Goal: Check status: Check status

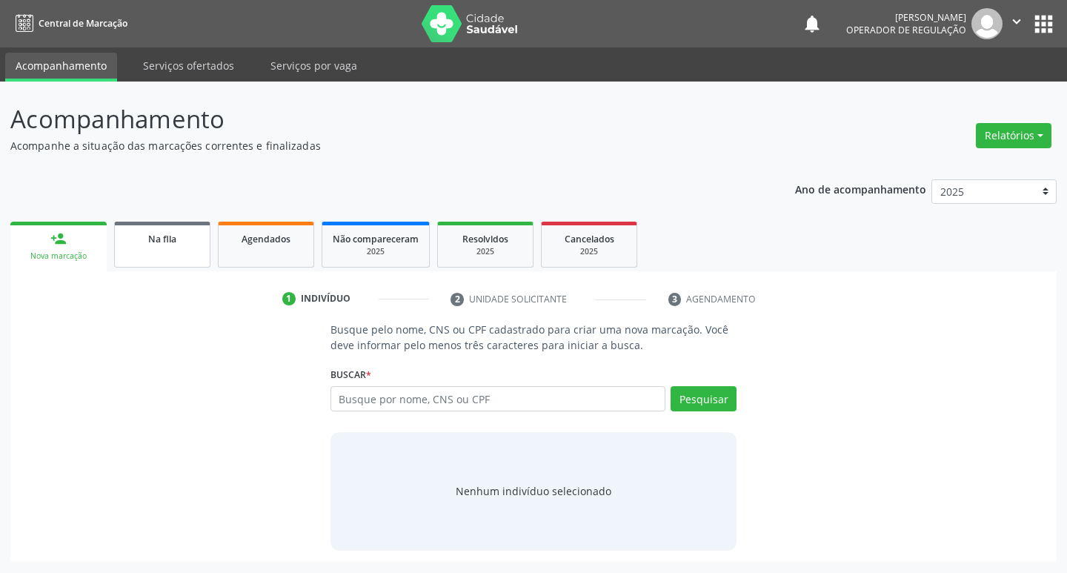
click at [157, 231] on div "Na fila" at bounding box center [162, 238] width 74 height 16
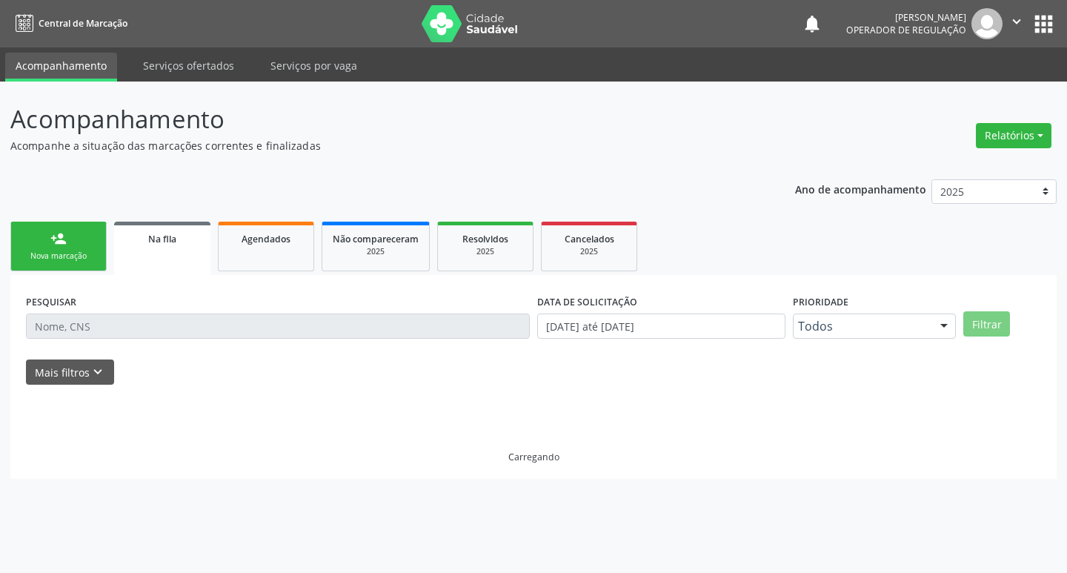
click at [44, 227] on link "person_add Nova marcação" at bounding box center [58, 246] width 96 height 50
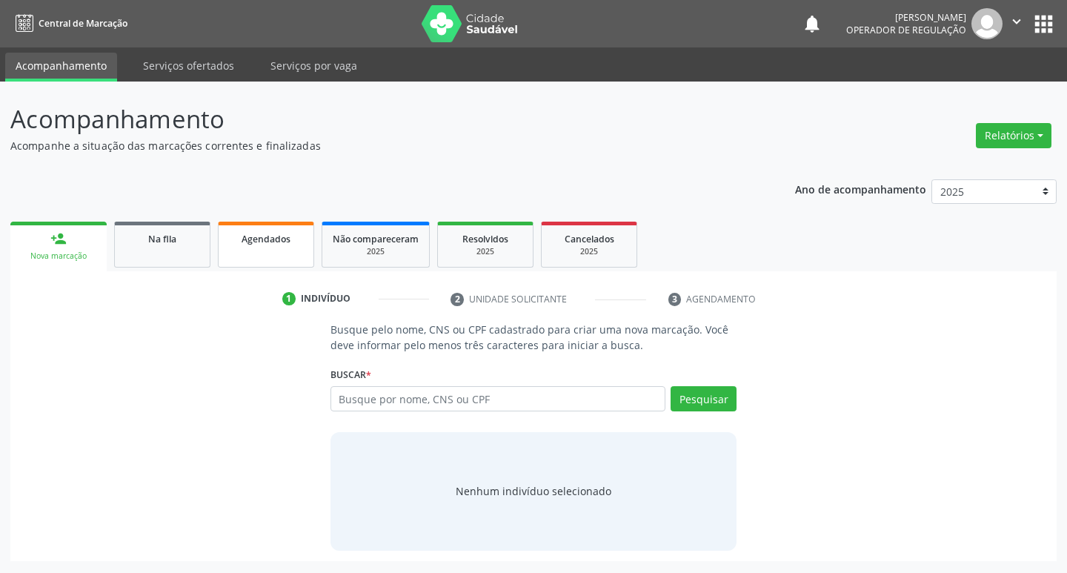
click at [267, 229] on link "Agendados" at bounding box center [266, 244] width 96 height 46
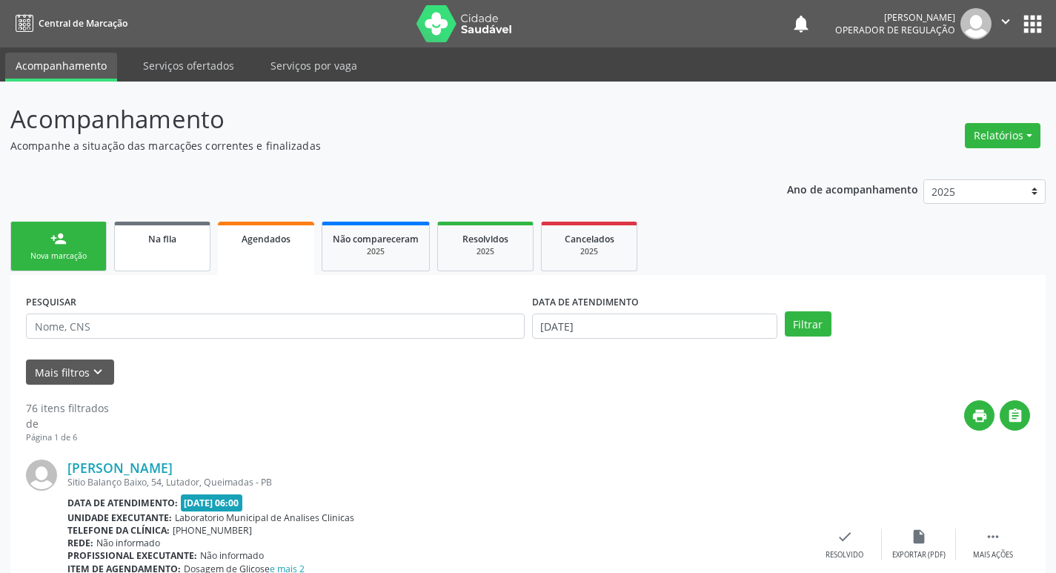
click at [166, 230] on div "Na fila" at bounding box center [162, 238] width 74 height 16
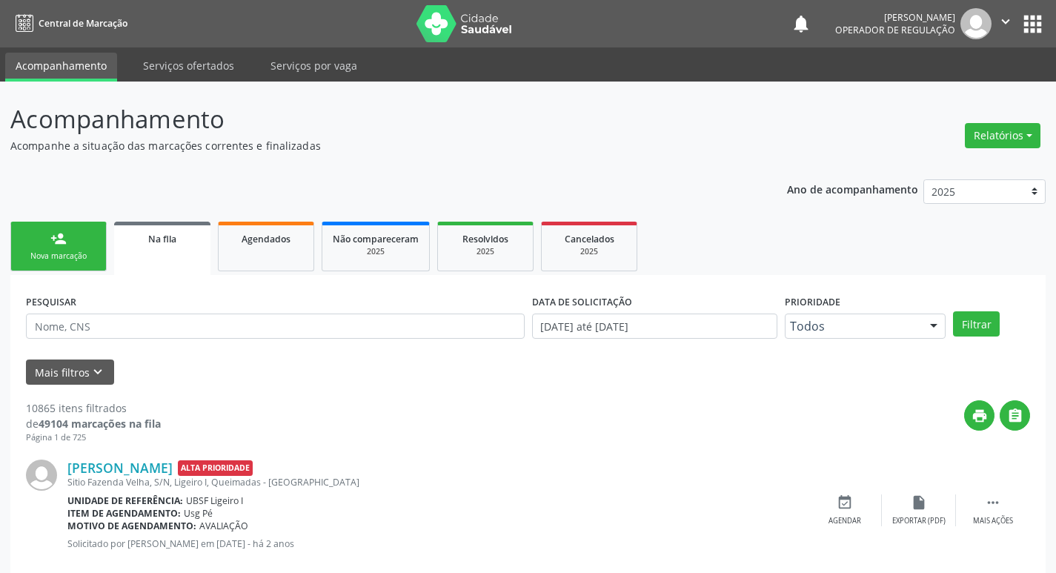
click at [1009, 25] on icon "" at bounding box center [1005, 21] width 16 height 16
click at [806, 134] on header "Acompanhamento Acompanhe a situação das marcações correntes e finalizadas Relat…" at bounding box center [527, 127] width 1035 height 53
drag, startPoint x: 257, startPoint y: 241, endPoint x: 253, endPoint y: 250, distance: 9.0
click at [258, 241] on span "Agendados" at bounding box center [265, 239] width 49 height 13
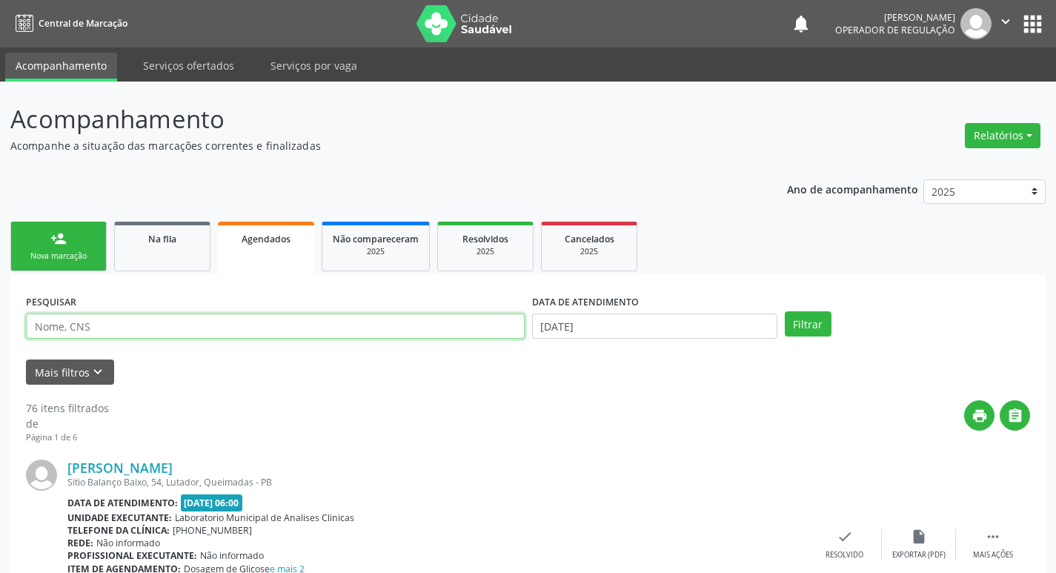
click at [151, 336] on input "text" at bounding box center [275, 325] width 499 height 25
type input "703004825671879"
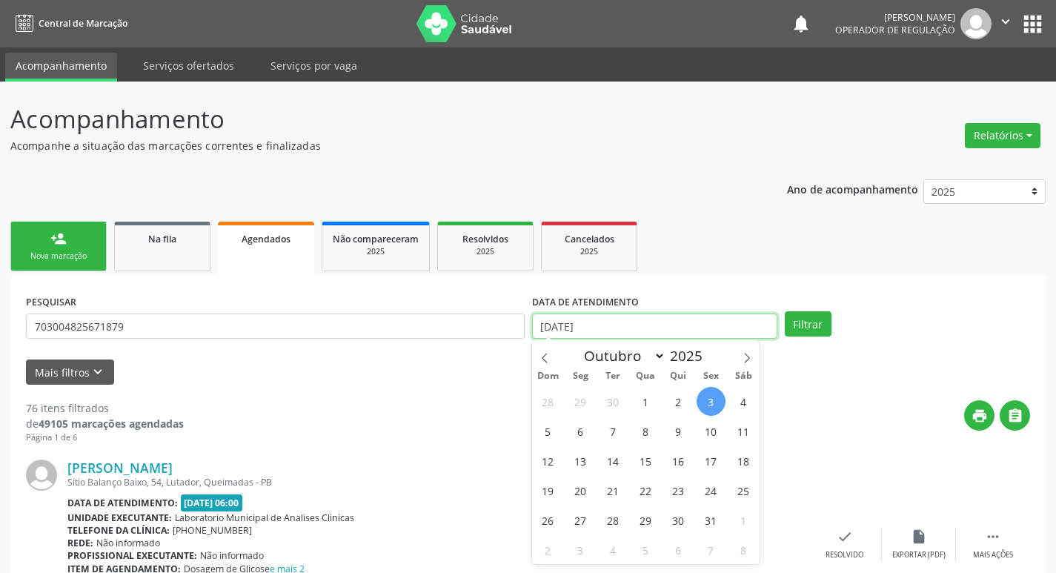
click at [618, 330] on input "[DATE]" at bounding box center [654, 325] width 245 height 25
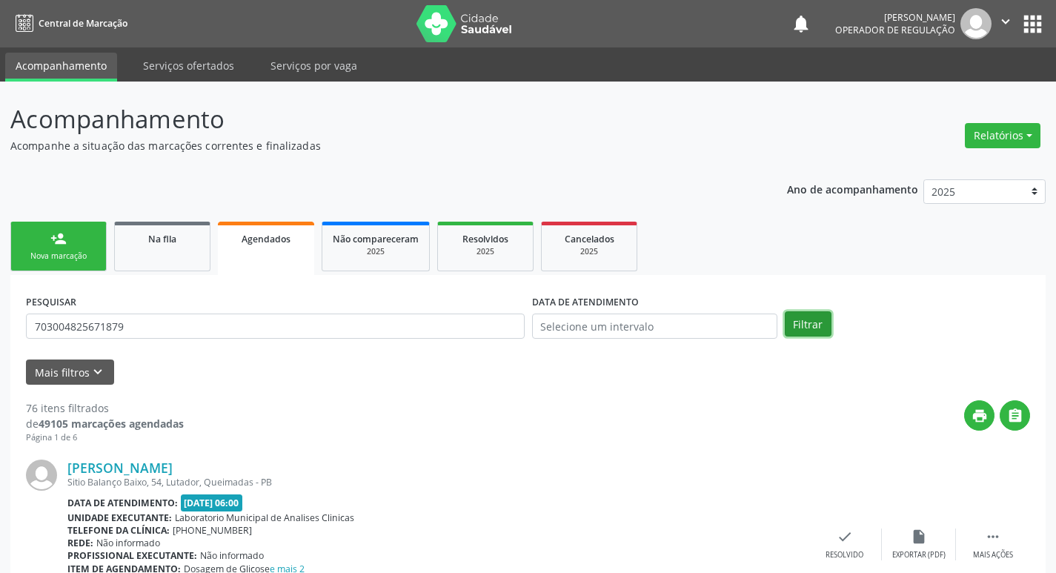
click at [814, 324] on button "Filtrar" at bounding box center [807, 323] width 47 height 25
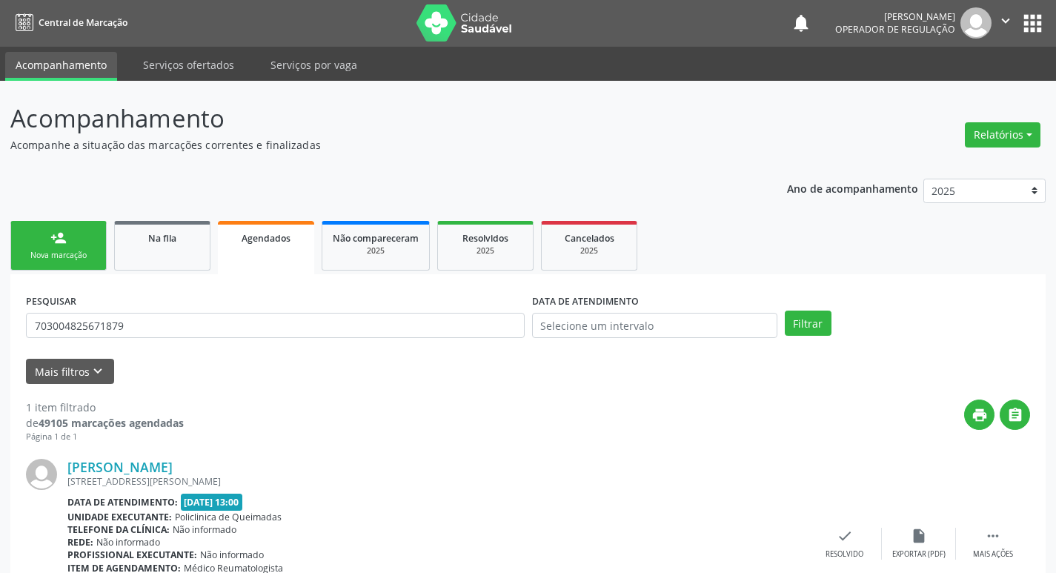
scroll to position [97, 0]
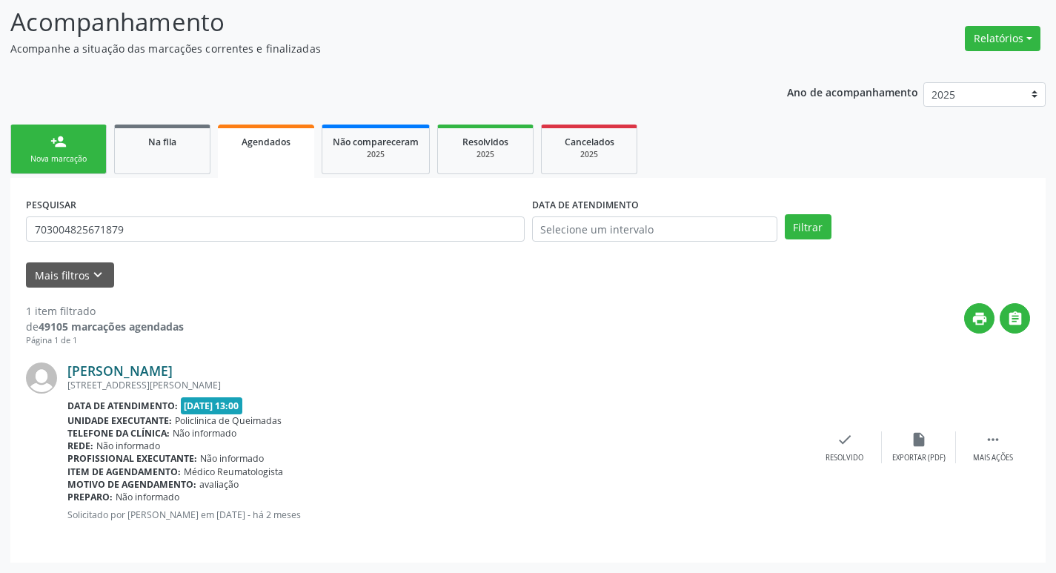
click at [173, 373] on link "[PERSON_NAME]" at bounding box center [119, 370] width 105 height 16
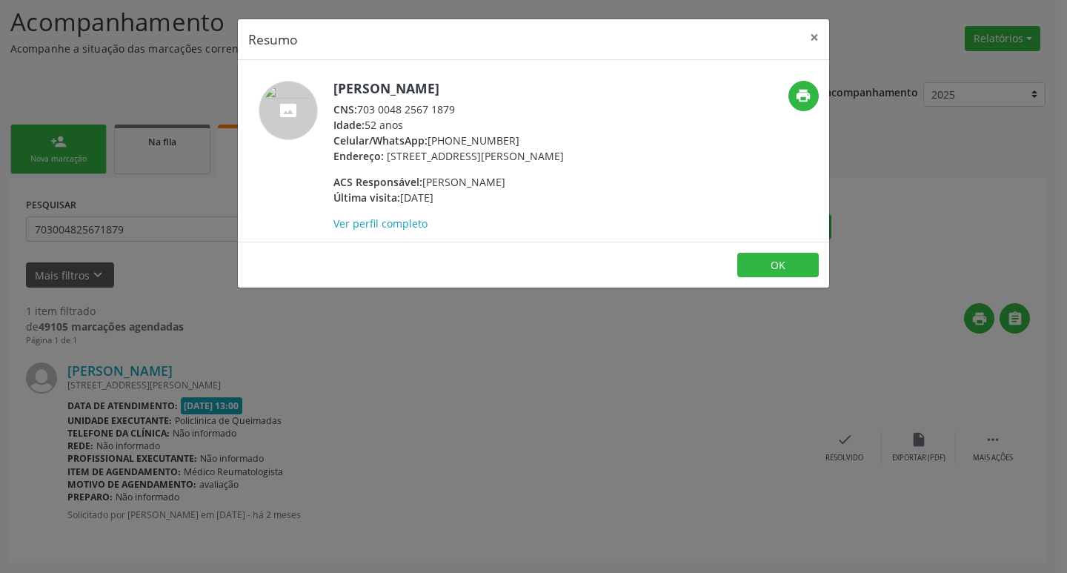
click at [361, 104] on div "CNS: 703 0048 2567 1879" at bounding box center [448, 109] width 230 height 16
click at [362, 104] on div "CNS: 703 0048 2567 1879" at bounding box center [448, 109] width 230 height 16
drag, startPoint x: 360, startPoint y: 108, endPoint x: 476, endPoint y: 110, distance: 115.6
click at [476, 110] on div "CNS: 703 0048 2567 1879" at bounding box center [448, 109] width 230 height 16
copy div "703 0048 2567 1879"
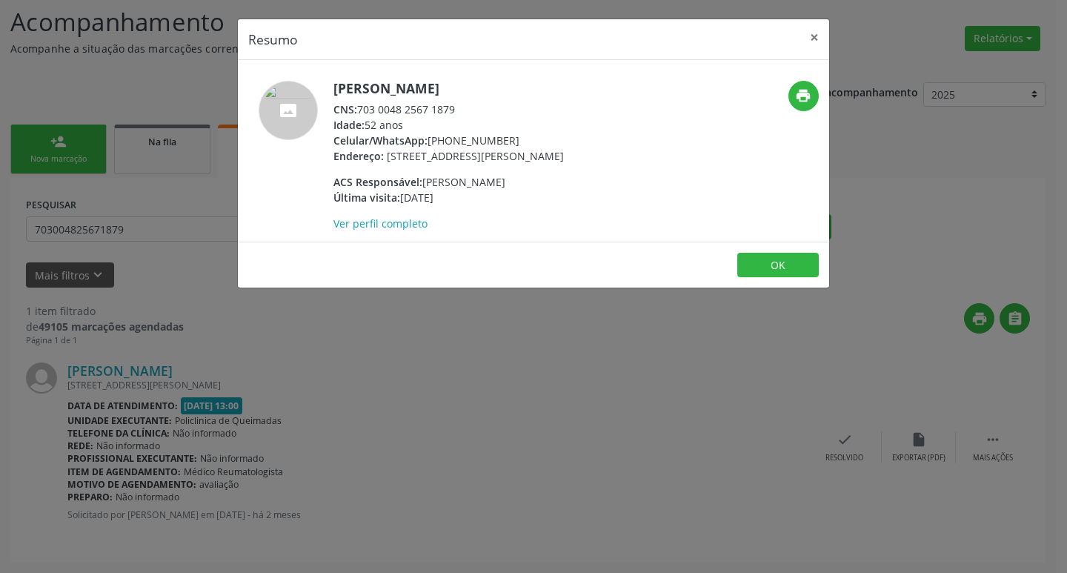
click at [404, 492] on div "Resumo × [PERSON_NAME] CNS: 703 0048 2567 1879 Idade: 52 anos Celular/WhatsApp:…" at bounding box center [533, 286] width 1067 height 573
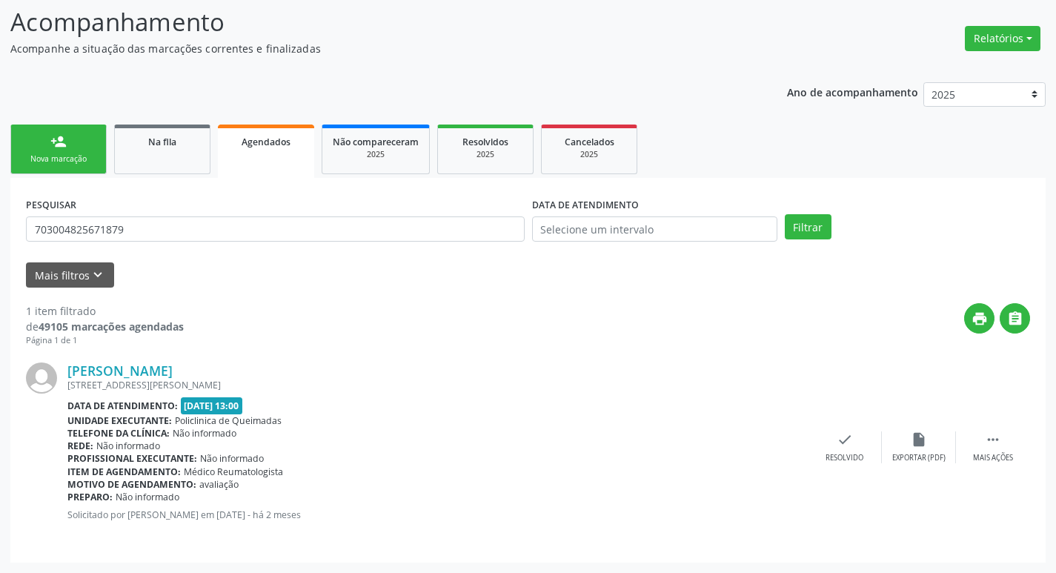
click at [141, 122] on ul "person_add Nova marcação Na fila Agendados Não compareceram 2025 Resolvidos 202…" at bounding box center [527, 149] width 1035 height 57
click at [141, 136] on div "Na fila" at bounding box center [162, 141] width 74 height 16
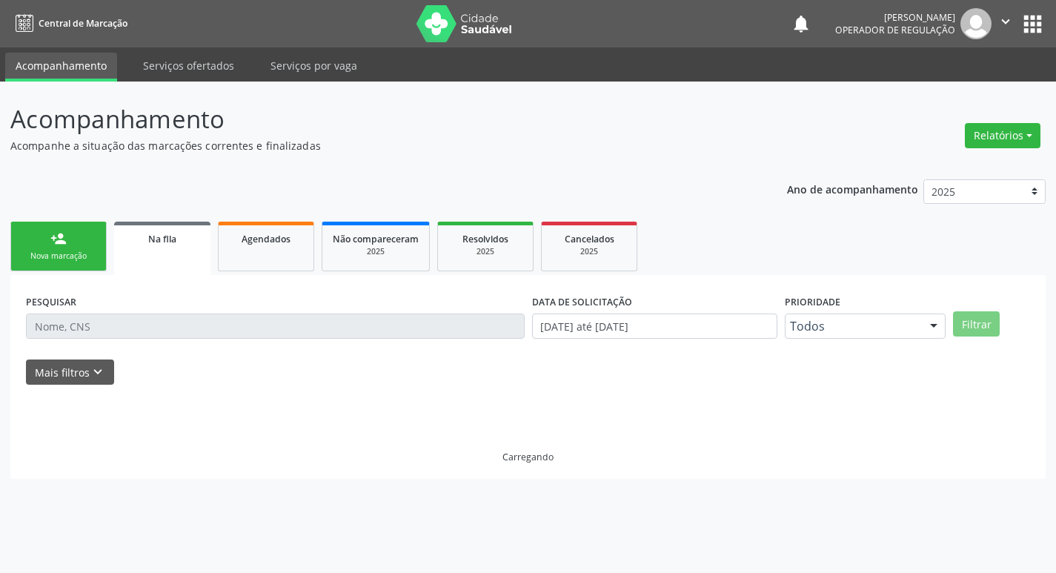
scroll to position [0, 0]
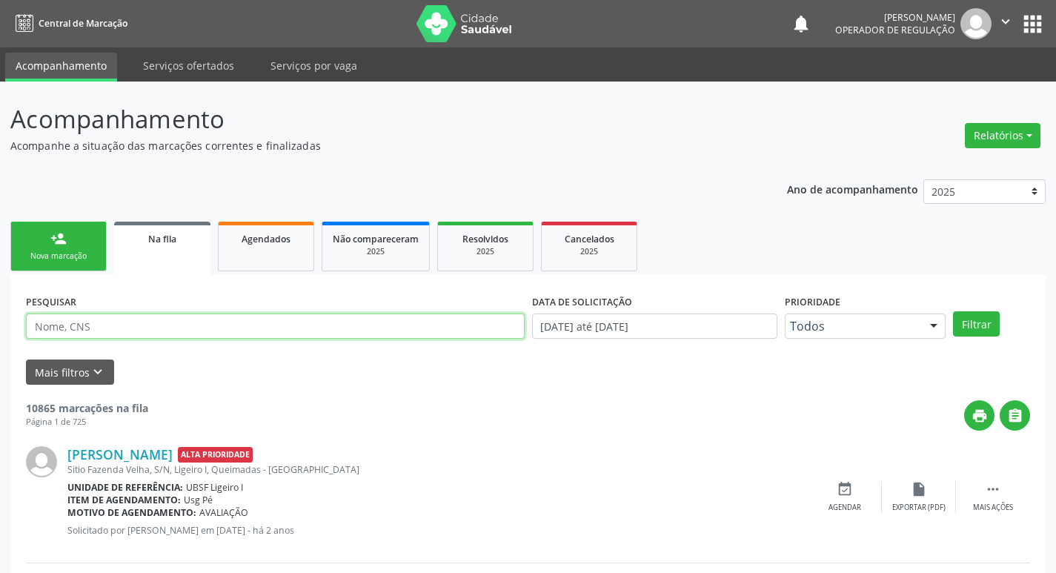
click at [211, 316] on input "text" at bounding box center [275, 325] width 499 height 25
paste input "703 0048 2567 1879"
type input "703 0048 2567 1879"
click at [953, 311] on button "Filtrar" at bounding box center [976, 323] width 47 height 25
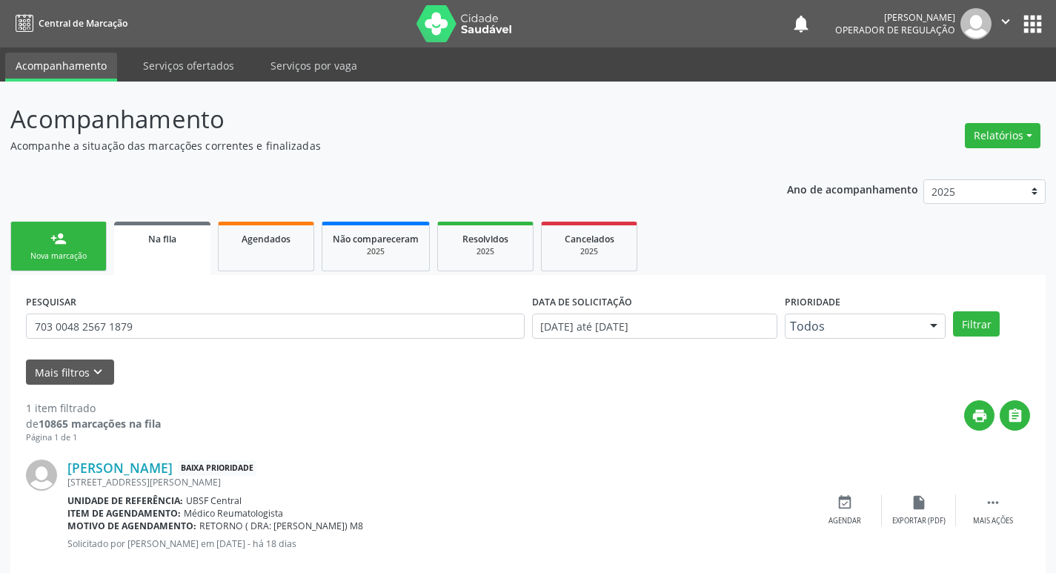
scroll to position [29, 0]
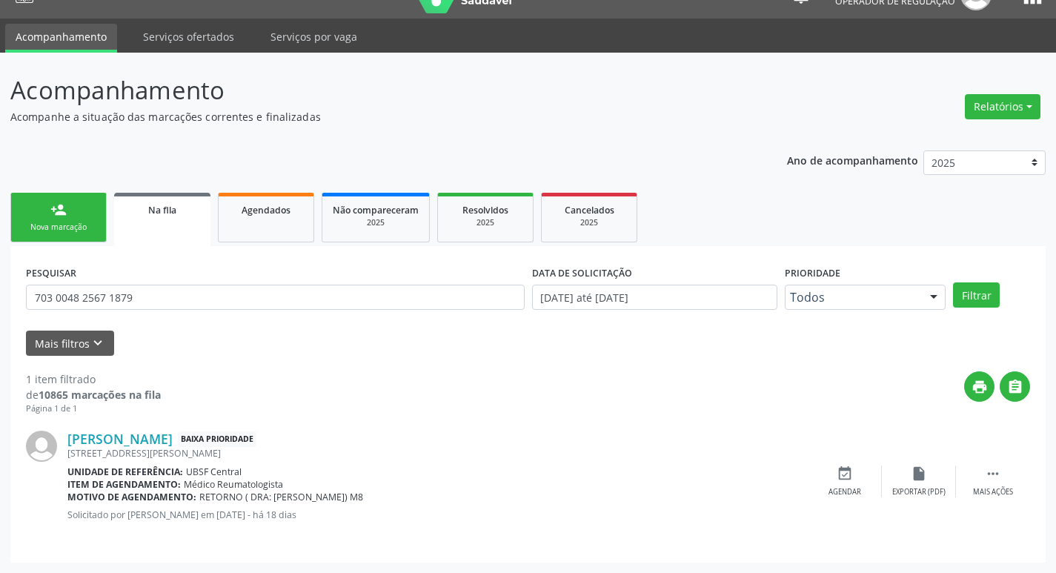
click at [80, 218] on ul "person_add Nova marcação Na fila Agendados Não compareceram 2025 Resolvidos 202…" at bounding box center [527, 217] width 1035 height 57
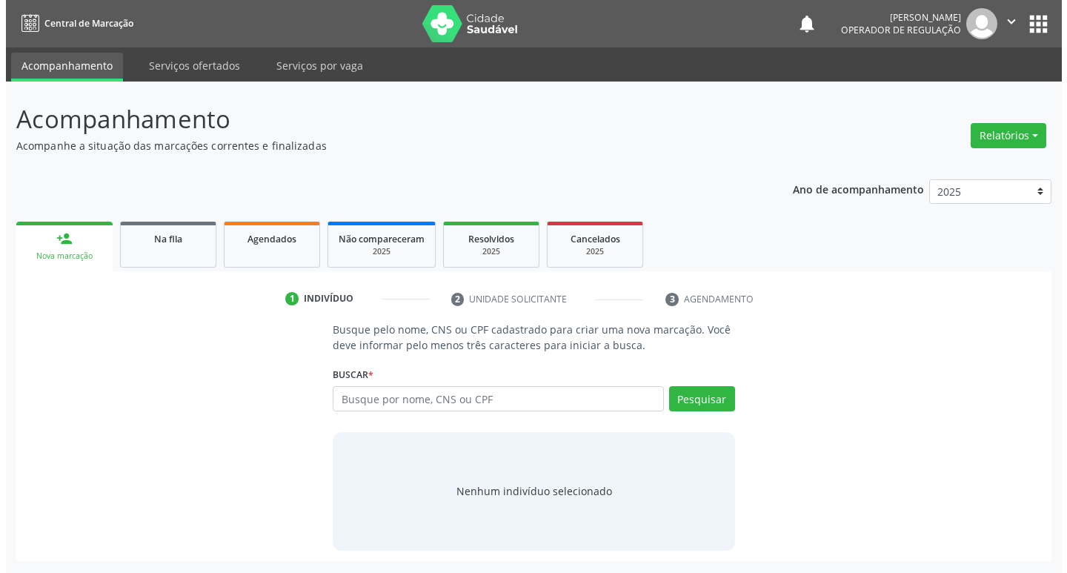
scroll to position [0, 0]
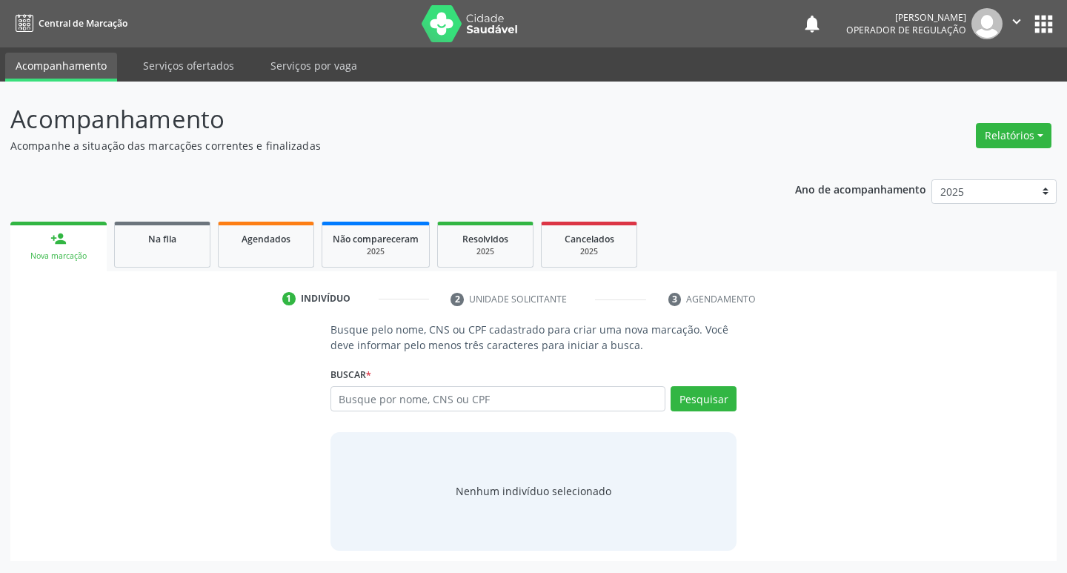
click at [1027, 31] on button "" at bounding box center [1016, 23] width 28 height 31
click at [1006, 99] on link "Sair" at bounding box center [978, 90] width 102 height 21
